Goal: Information Seeking & Learning: Learn about a topic

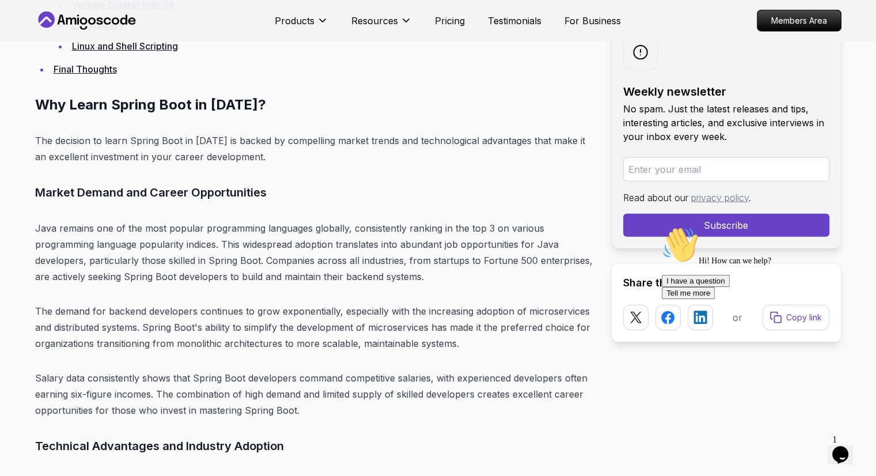
click at [662, 226] on icon "Chat attention grabber" at bounding box center [662, 226] width 0 height 0
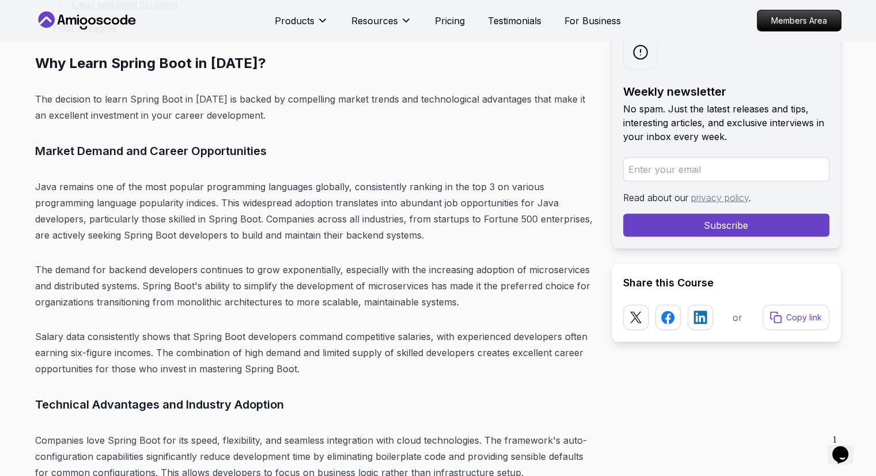
scroll to position [2994, 0]
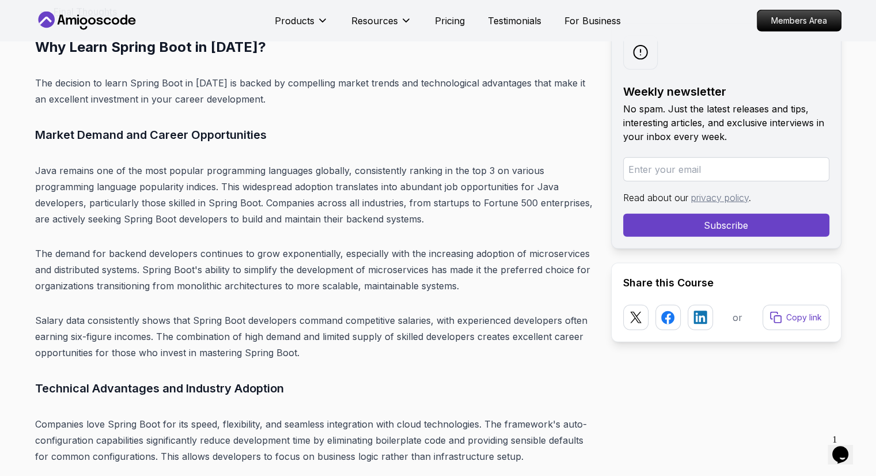
click at [843, 449] on icon "$i18n('chat', 'chat_widget')" at bounding box center [840, 454] width 16 height 17
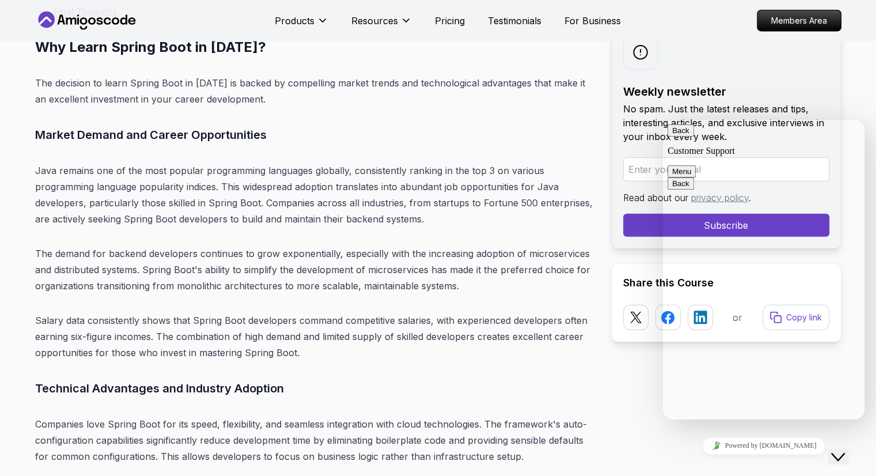
click at [843, 453] on icon "$i18n('chat', 'chat_widget')" at bounding box center [838, 457] width 14 height 8
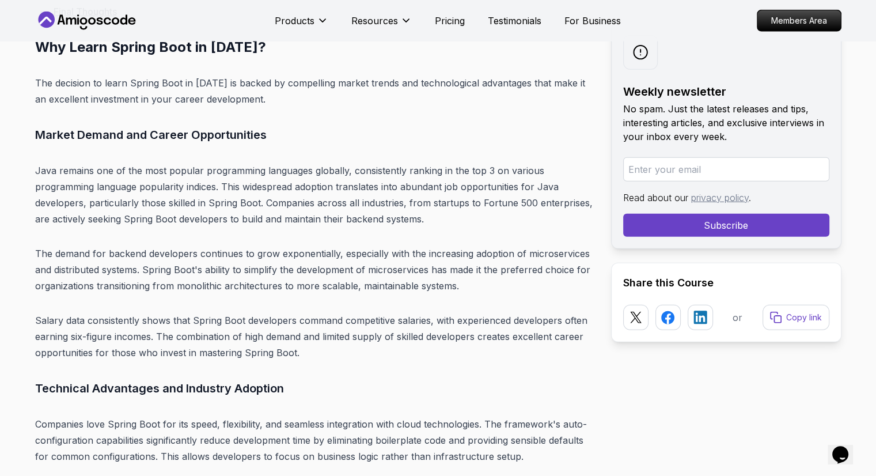
click at [843, 449] on icon "$i18n('chat', 'chat_widget')" at bounding box center [840, 454] width 16 height 17
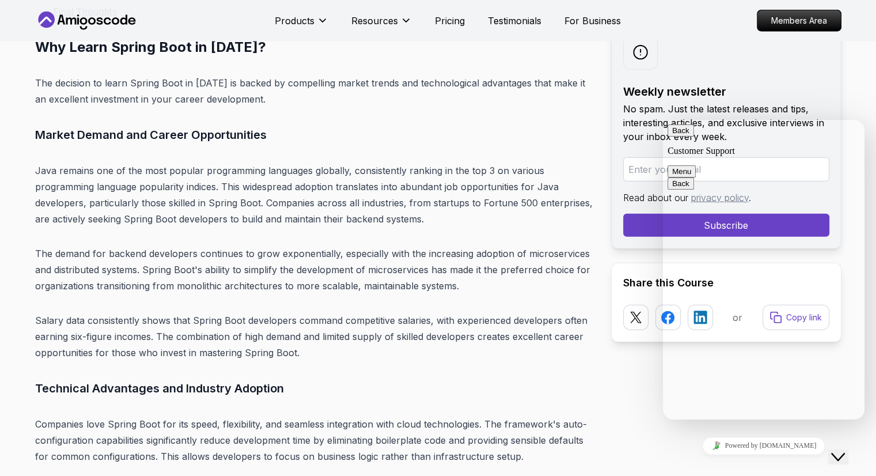
click at [843, 453] on icon "$i18n('chat', 'chat_widget')" at bounding box center [838, 457] width 14 height 8
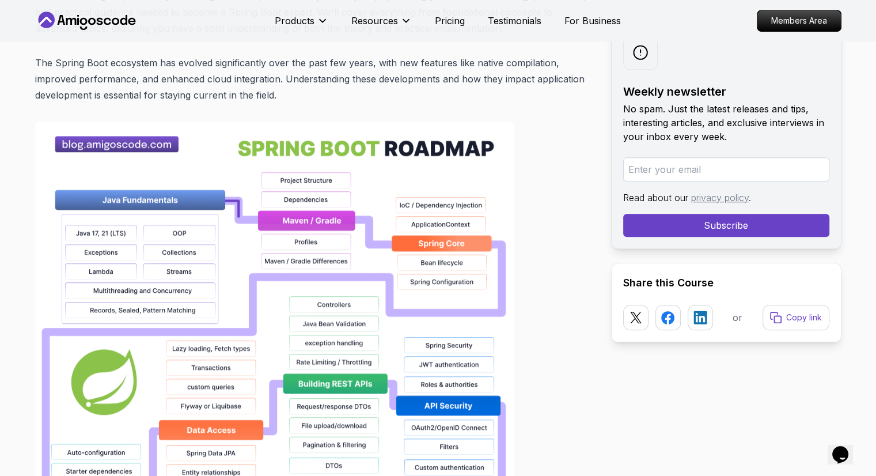
scroll to position [806, 0]
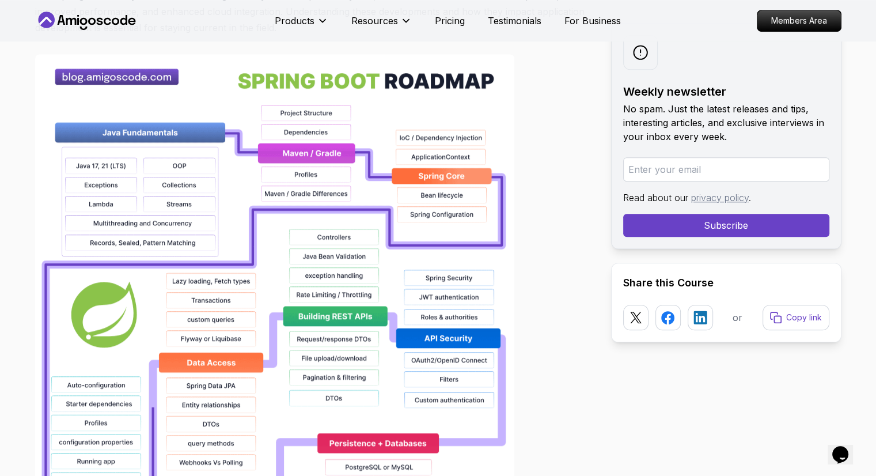
drag, startPoint x: 347, startPoint y: 168, endPoint x: 575, endPoint y: 109, distance: 235.3
click at [575, 109] on div at bounding box center [313, 422] width 557 height 737
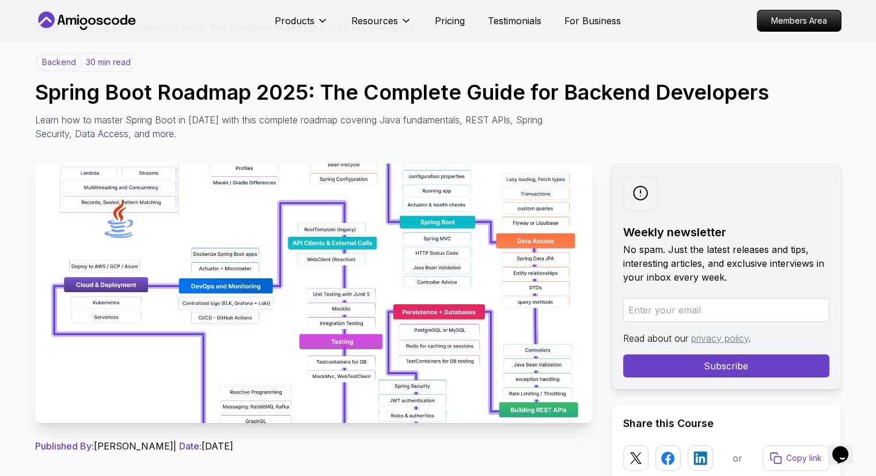
scroll to position [0, 0]
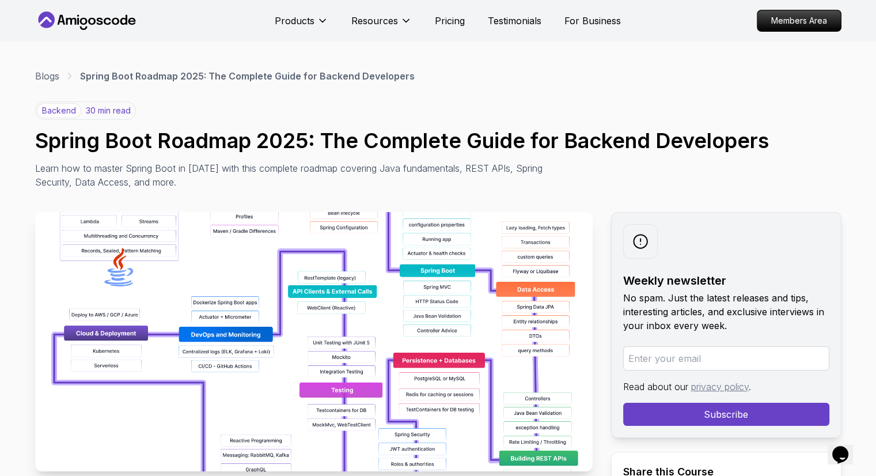
click at [359, 150] on h1 "Spring Boot Roadmap 2025: The Complete Guide for Backend Developers" at bounding box center [438, 140] width 806 height 23
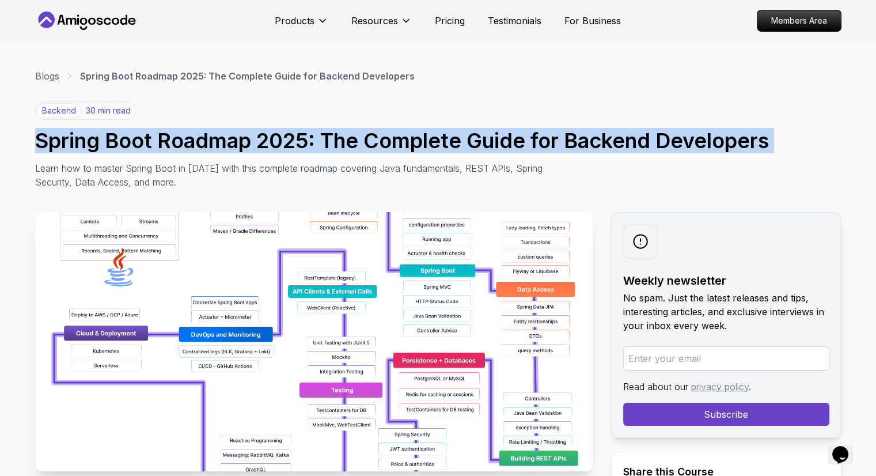
click at [359, 150] on h1 "Spring Boot Roadmap 2025: The Complete Guide for Backend Developers" at bounding box center [438, 140] width 806 height 23
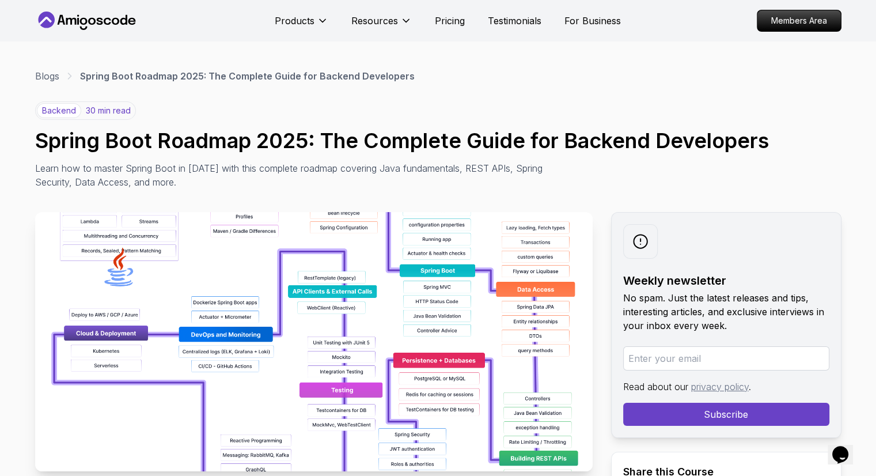
click at [293, 168] on p "Learn how to master Spring Boot in 2025 with this complete roadmap covering Jav…" at bounding box center [293, 175] width 516 height 28
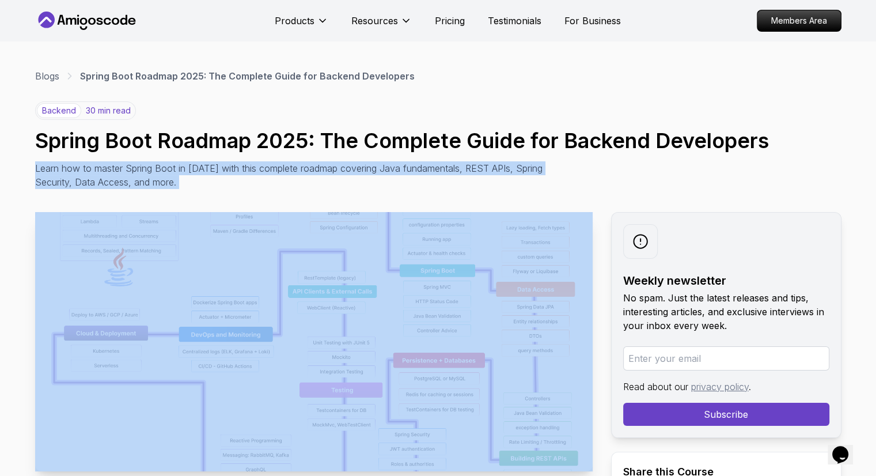
click at [293, 168] on p "Learn how to master Spring Boot in 2025 with this complete roadmap covering Jav…" at bounding box center [293, 175] width 516 height 28
click at [612, 166] on div "backend 30 min read Spring Boot Roadmap 2025: The Complete Guide for Backend De…" at bounding box center [438, 145] width 806 height 88
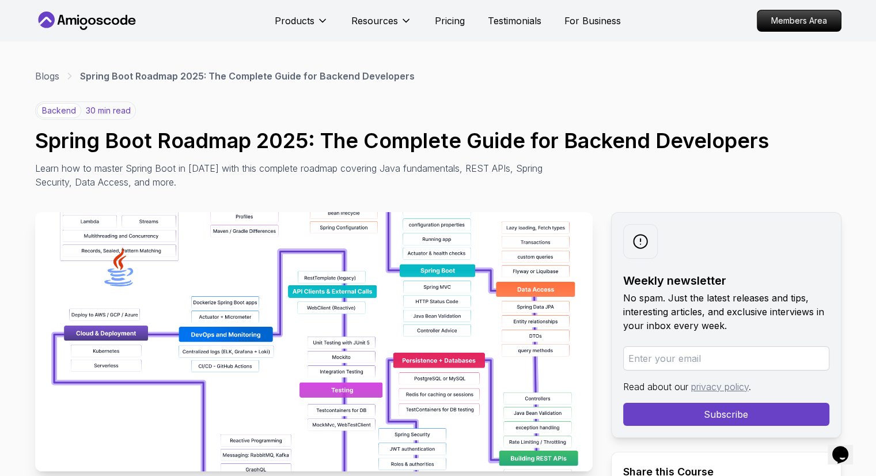
click at [253, 164] on p "Learn how to master Spring Boot in 2025 with this complete roadmap covering Jav…" at bounding box center [293, 175] width 516 height 28
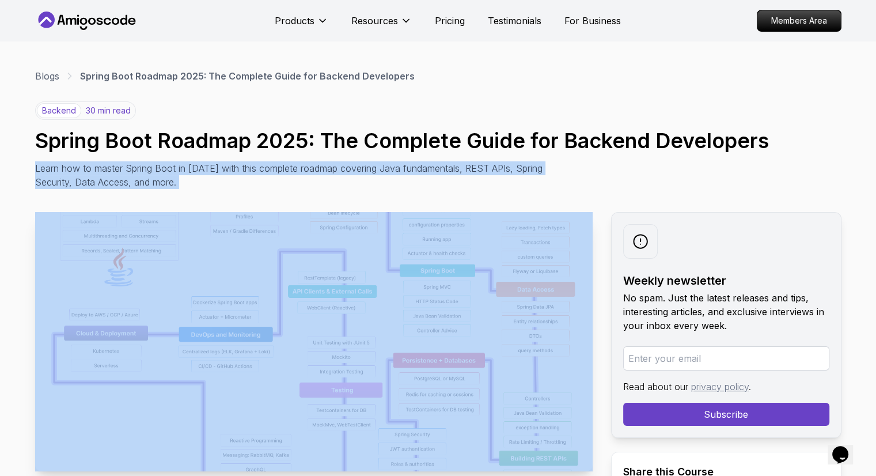
click at [253, 164] on p "Learn how to master Spring Boot in 2025 with this complete roadmap covering Jav…" at bounding box center [293, 175] width 516 height 28
click at [250, 184] on p "Learn how to master Spring Boot in 2025 with this complete roadmap covering Jav…" at bounding box center [293, 175] width 516 height 28
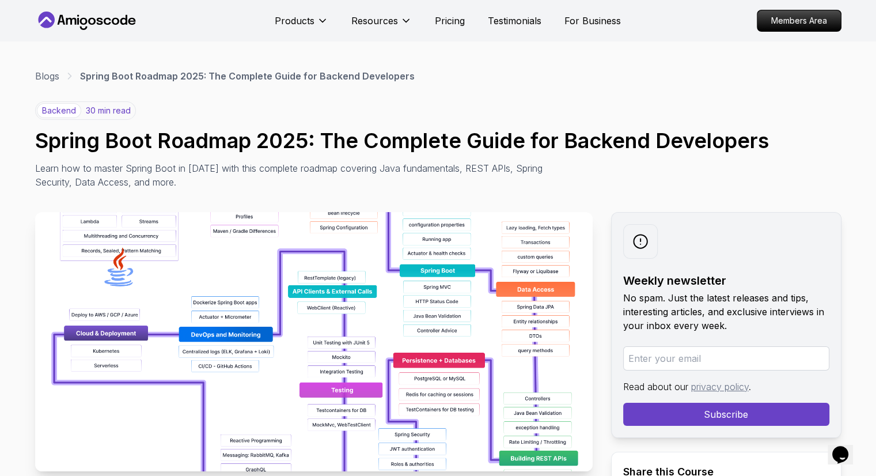
click at [309, 143] on h1 "Spring Boot Roadmap 2025: The Complete Guide for Backend Developers" at bounding box center [438, 140] width 806 height 23
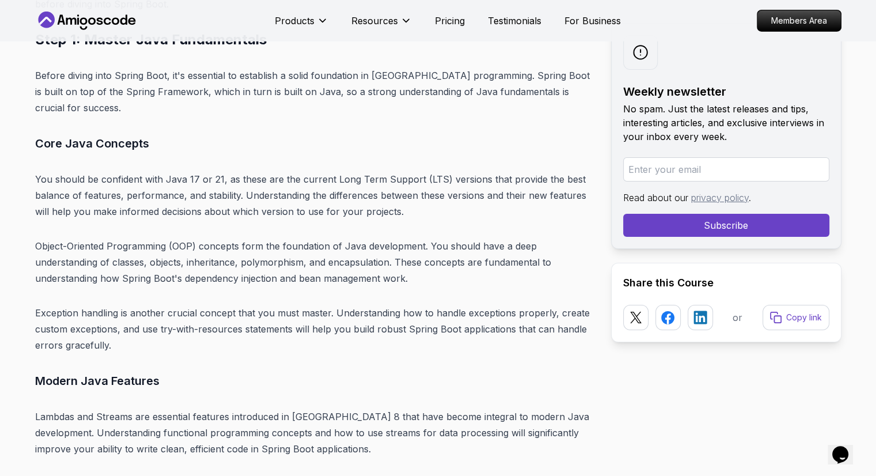
scroll to position [3858, 0]
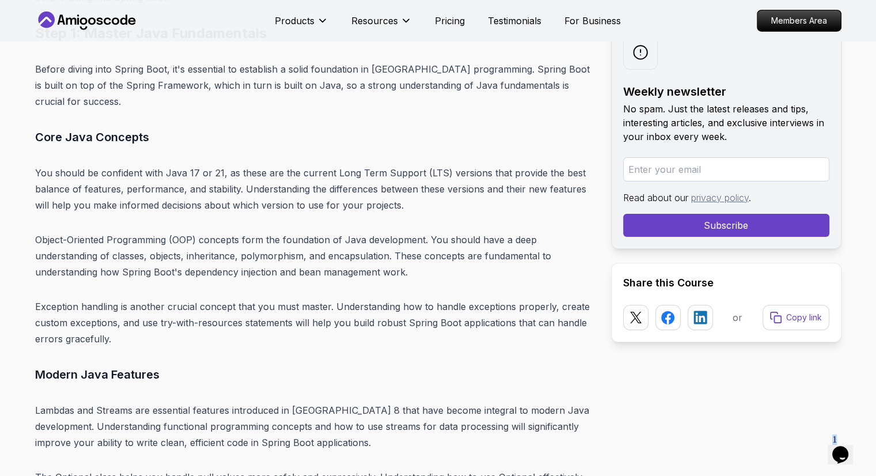
click at [832, 443] on div "1 Opens Chat This icon Opens the chat window." at bounding box center [846, 439] width 28 height 10
click at [838, 450] on icon "$i18n('chat', 'chat_widget')" at bounding box center [840, 454] width 16 height 17
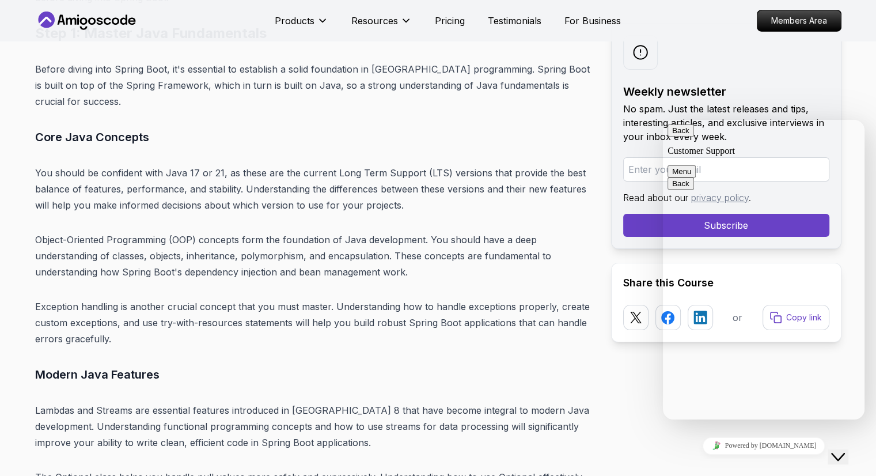
click at [844, 450] on icon "Close Chat This icon closes the chat window." at bounding box center [838, 457] width 14 height 14
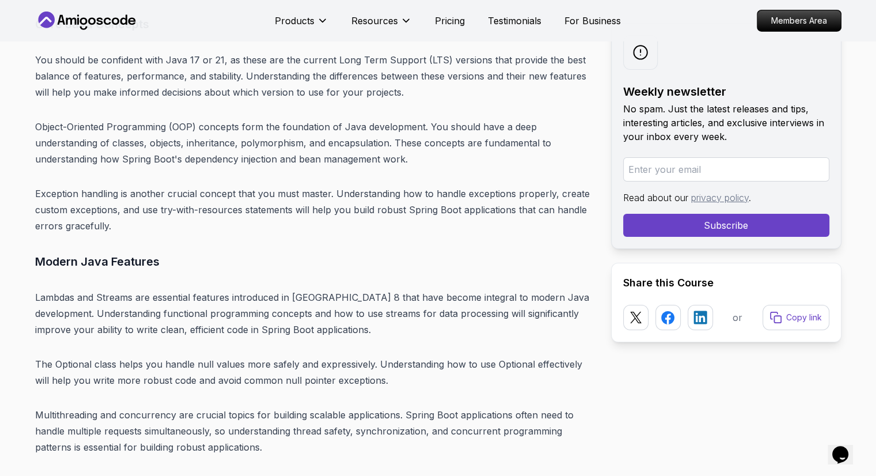
scroll to position [3973, 0]
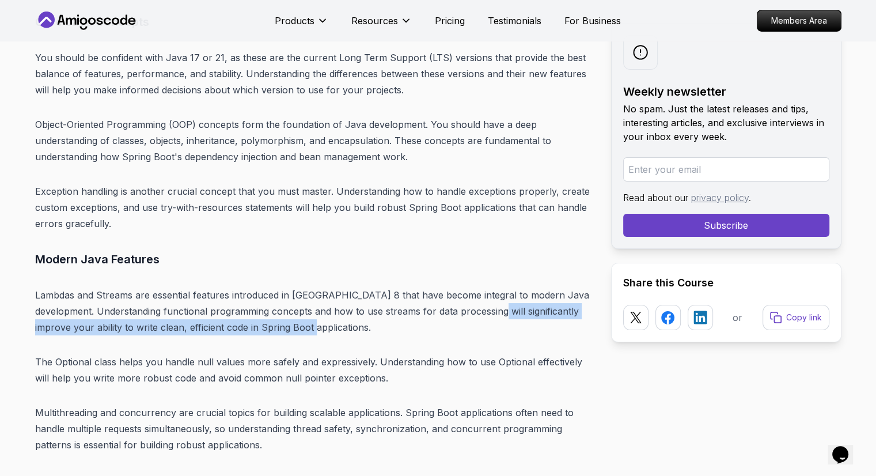
drag, startPoint x: 487, startPoint y: 295, endPoint x: 349, endPoint y: 313, distance: 139.3
click at [349, 313] on p "Lambdas and Streams are essential features introduced in Java 8 that have becom…" at bounding box center [313, 311] width 557 height 48
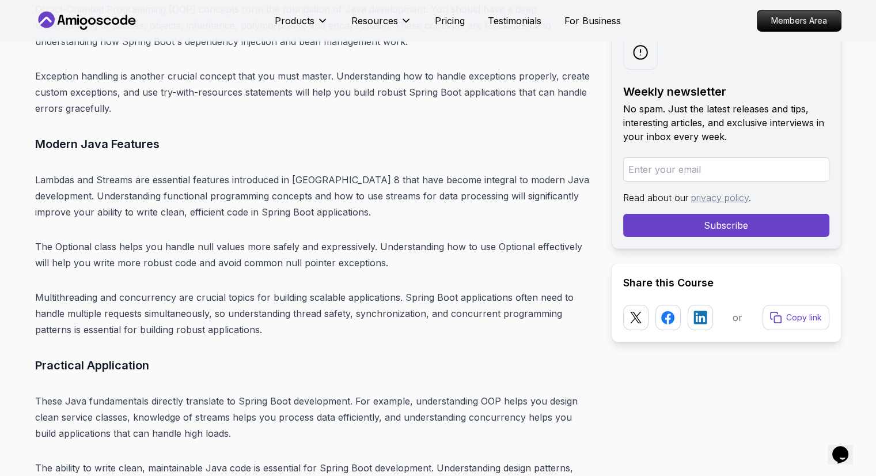
click at [545, 238] on p "The Optional class helps you handle null values more safely and expressively. U…" at bounding box center [313, 254] width 557 height 32
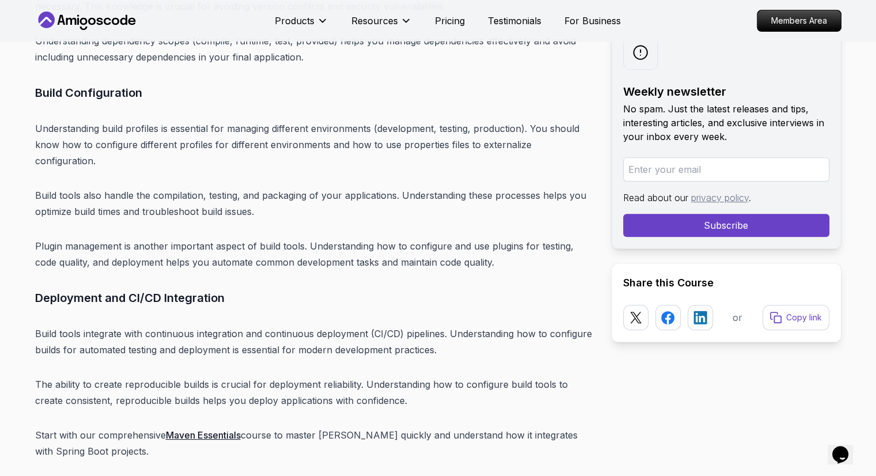
scroll to position [4894, 0]
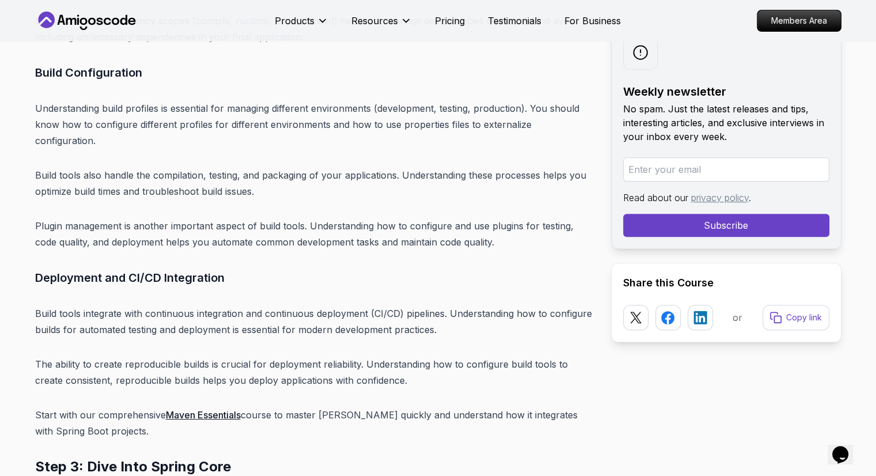
click at [470, 305] on p "Build tools integrate with continuous integration and continuous deployment (CI…" at bounding box center [313, 321] width 557 height 32
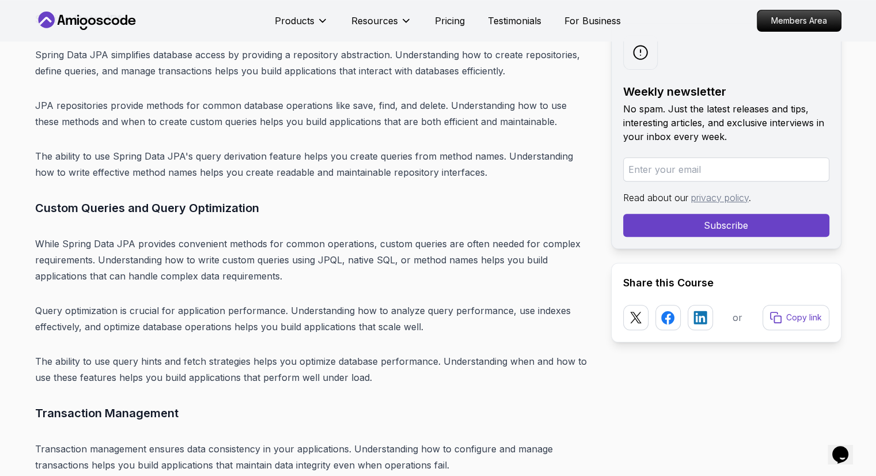
scroll to position [9212, 0]
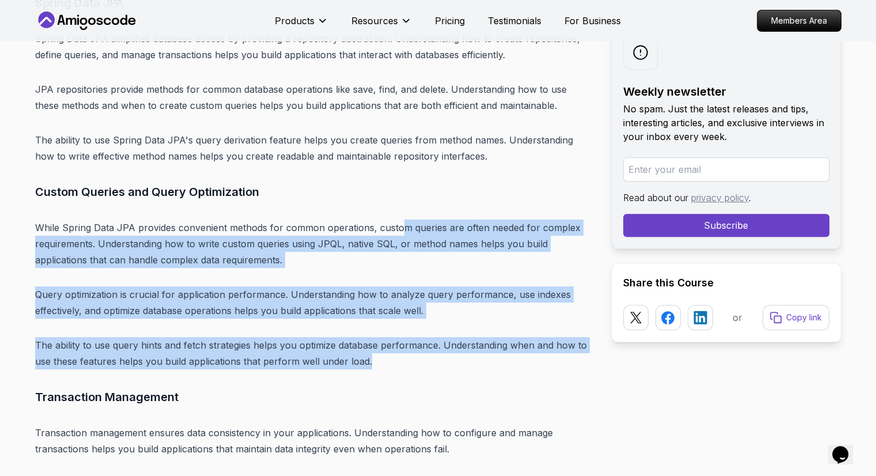
drag, startPoint x: 403, startPoint y: 145, endPoint x: 400, endPoint y: 277, distance: 131.9
click at [283, 337] on p "The ability to use query hints and fetch strategies helps you optimize database…" at bounding box center [313, 353] width 557 height 32
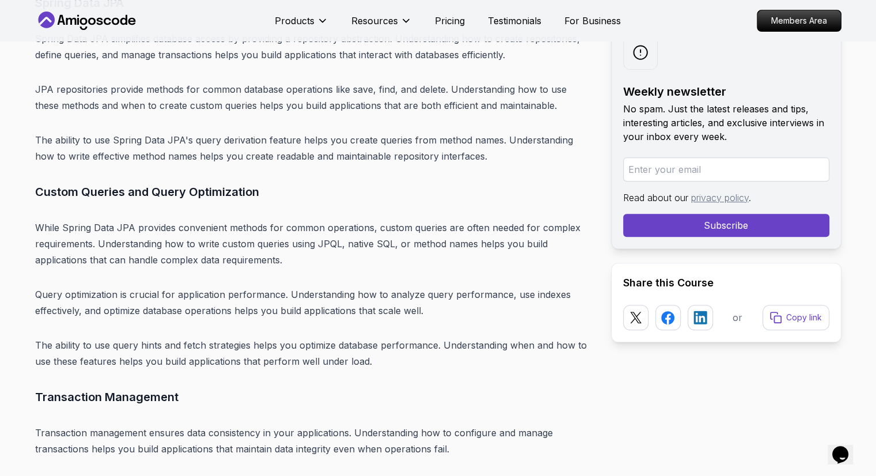
scroll to position [9328, 0]
